Goal: Transaction & Acquisition: Subscribe to service/newsletter

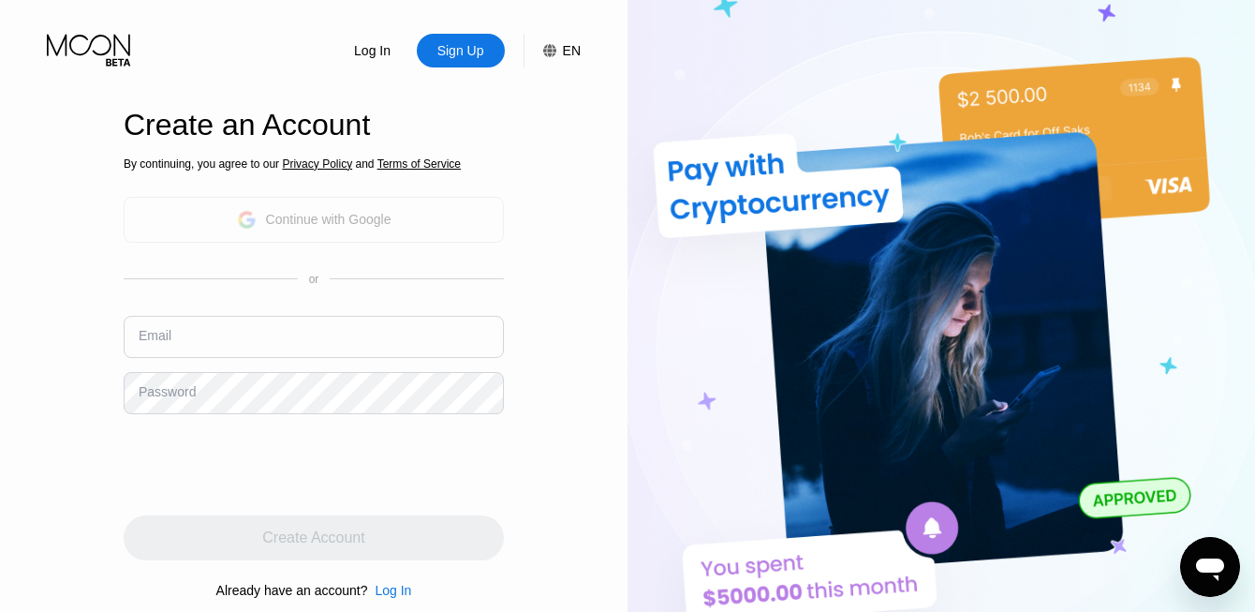
click at [327, 225] on div "Continue with Google" at bounding box center [328, 219] width 125 height 15
